Goal: Information Seeking & Learning: Understand process/instructions

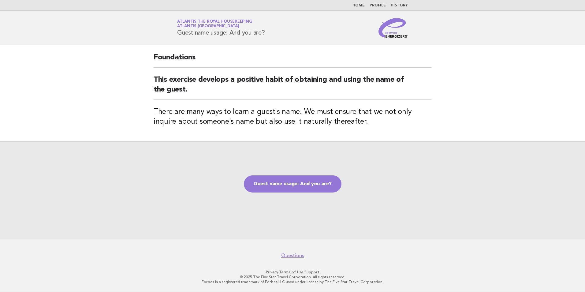
click at [361, 4] on link "Home" at bounding box center [358, 6] width 12 height 4
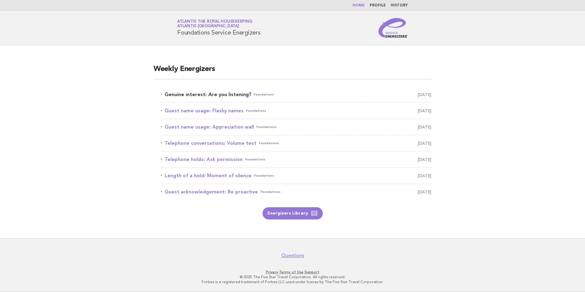
click at [210, 94] on link "Genuine interest: Are you listening? Foundations [DATE]" at bounding box center [296, 94] width 270 height 9
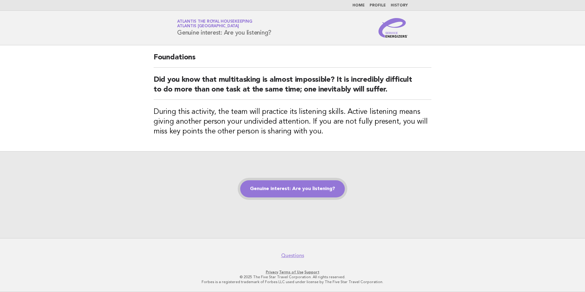
click at [282, 187] on link "Genuine interest: Are you listening?" at bounding box center [292, 188] width 105 height 17
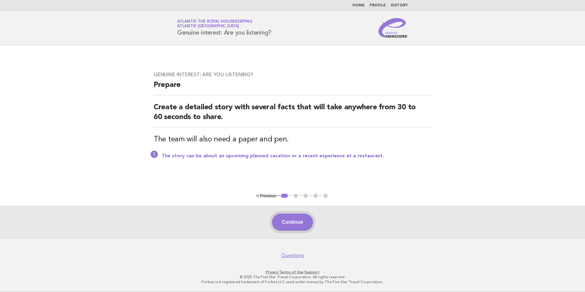
click at [296, 223] on button "Continue" at bounding box center [292, 222] width 41 height 17
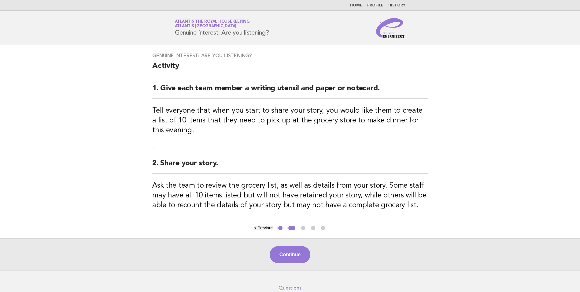
click at [296, 223] on div "Genuine interest: Are you listening? Activity 1. Give each team member a writin…" at bounding box center [290, 135] width 290 height 180
click at [297, 255] on button "Continue" at bounding box center [290, 254] width 41 height 17
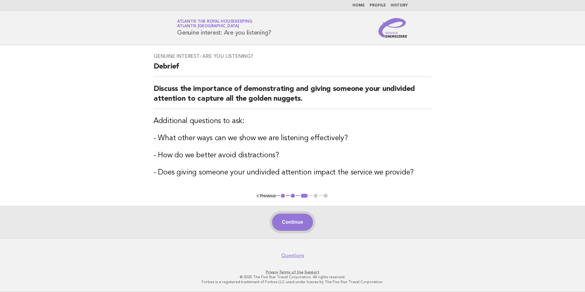
click at [299, 225] on button "Continue" at bounding box center [292, 222] width 41 height 17
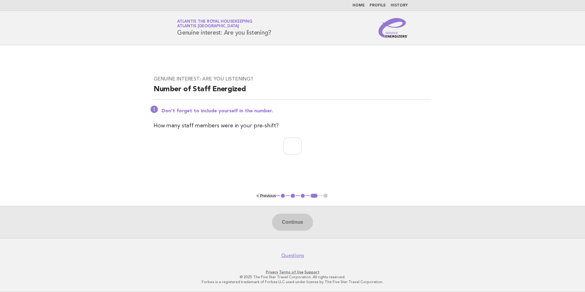
click at [265, 197] on button "< Previous" at bounding box center [265, 195] width 19 height 5
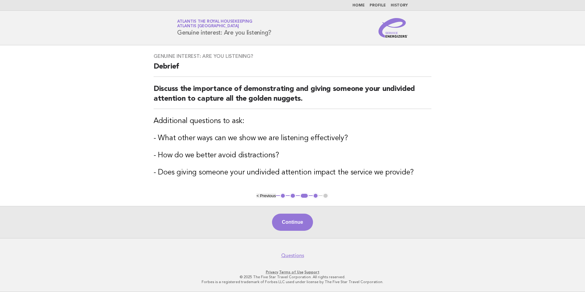
click at [178, 88] on h2 "Discuss the importance of demonstrating and giving someone your undivided atten…" at bounding box center [293, 96] width 278 height 25
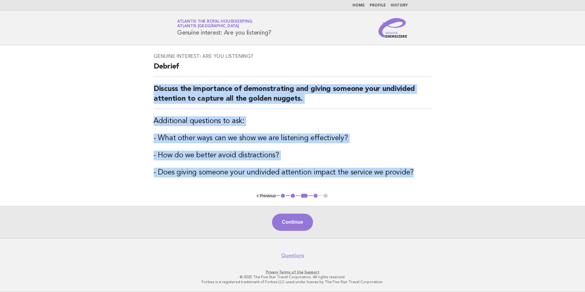
drag, startPoint x: 151, startPoint y: 87, endPoint x: 442, endPoint y: 178, distance: 304.9
click at [442, 178] on main "Genuine interest: Are you listening? Debrief Discuss the importance of demonstr…" at bounding box center [292, 141] width 585 height 193
copy div "Discuss the importance of demonstrating and giving someone your undivided atten…"
click at [87, 120] on main "Genuine interest: Are you listening? Debrief Discuss the importance of demonstr…" at bounding box center [292, 141] width 585 height 193
